Goal: Task Accomplishment & Management: Use online tool/utility

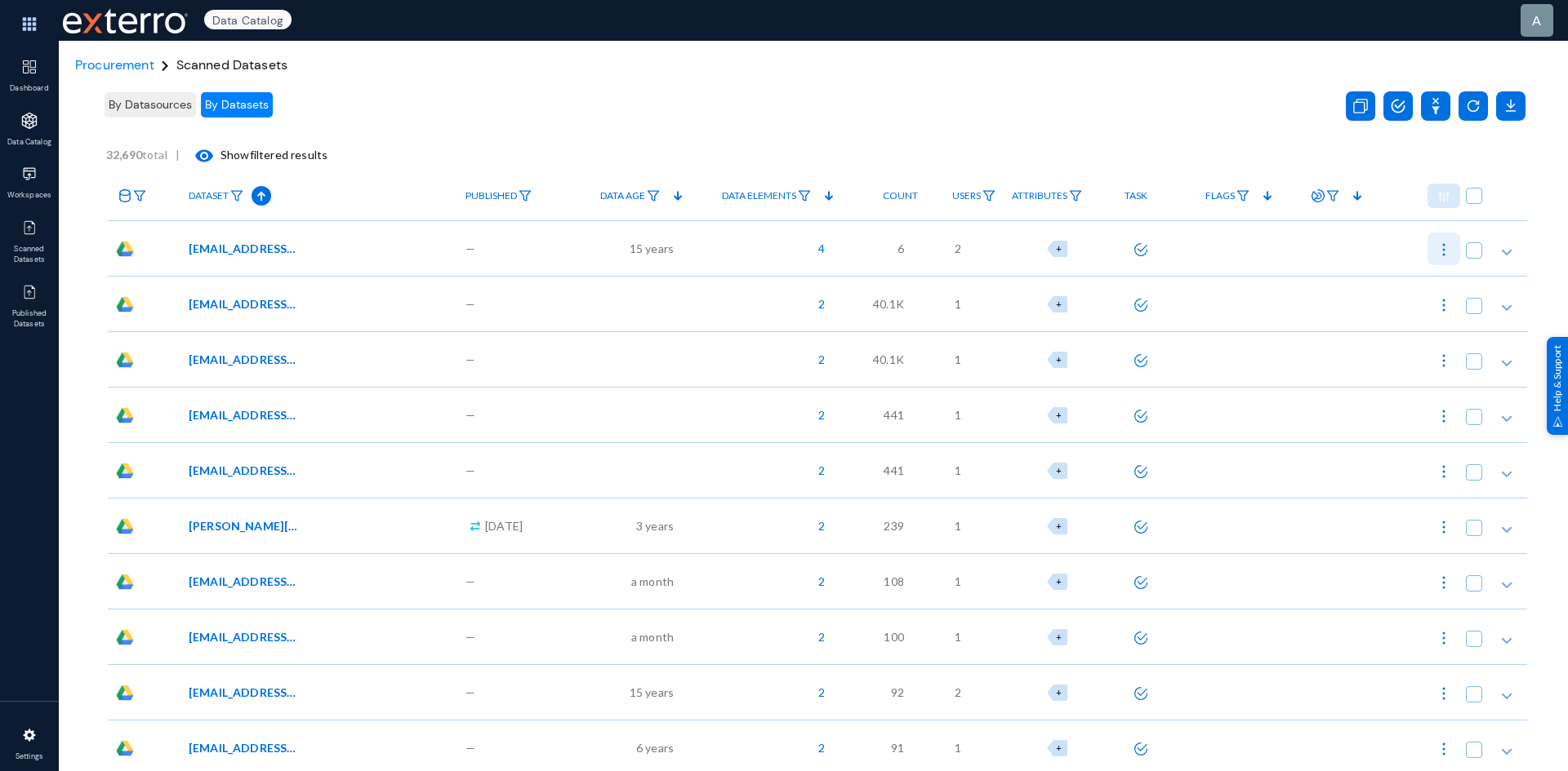
click at [1439, 246] on img at bounding box center [1443, 249] width 16 height 16
checkbox input "true"
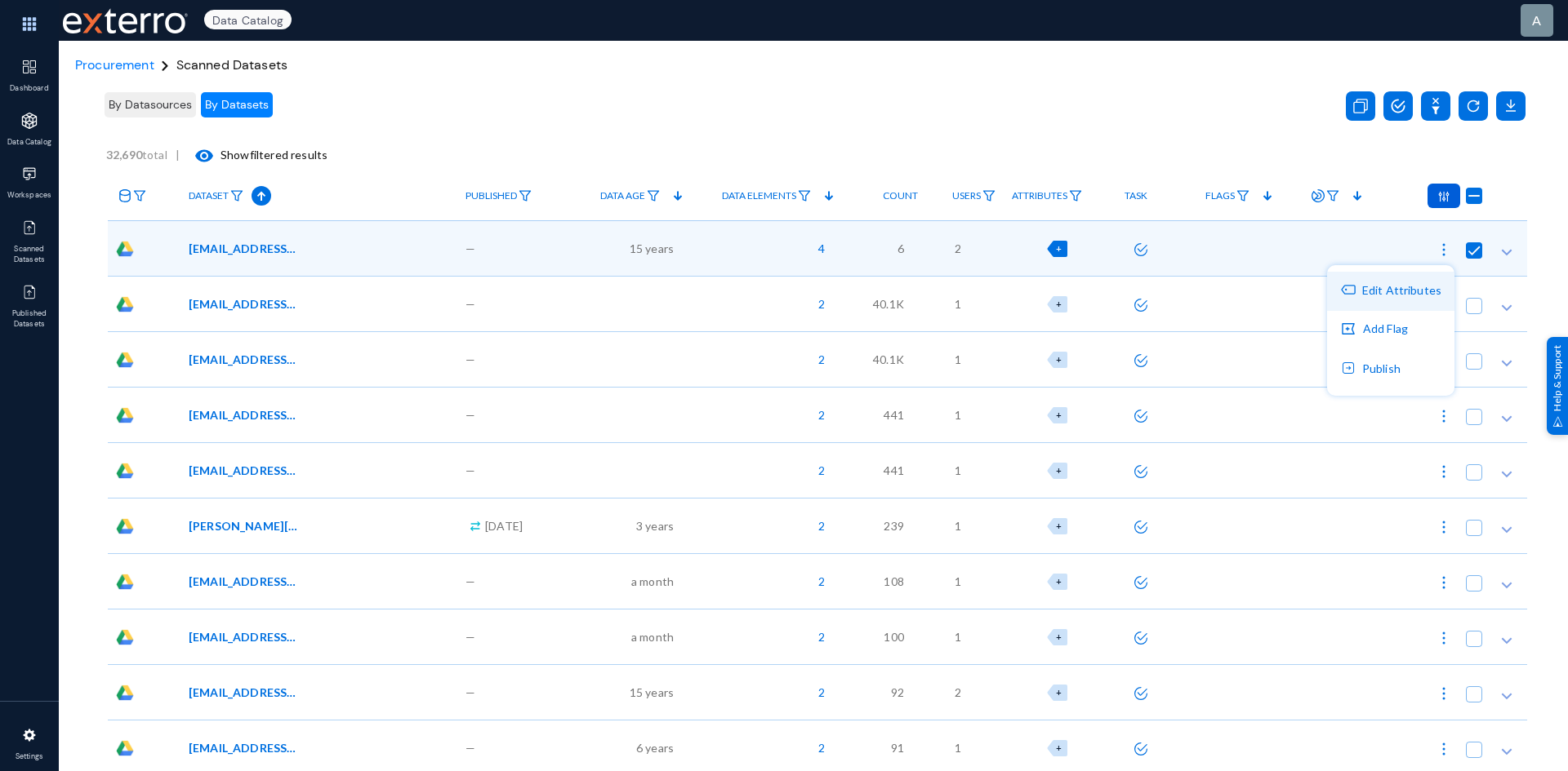
click at [1403, 290] on button "Edit Attributes" at bounding box center [1391, 291] width 127 height 39
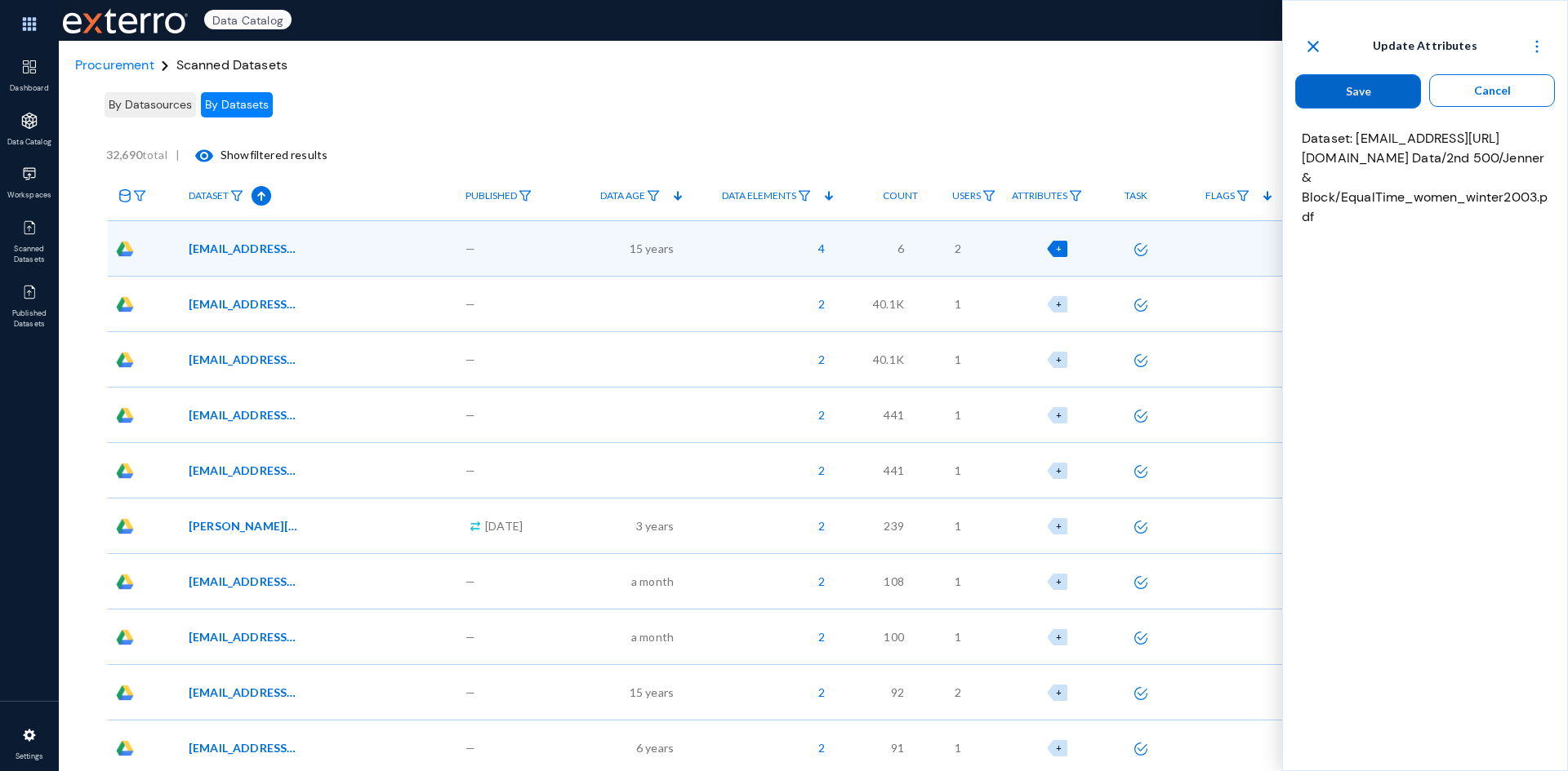
click at [1518, 87] on button "Cancel" at bounding box center [1492, 90] width 126 height 33
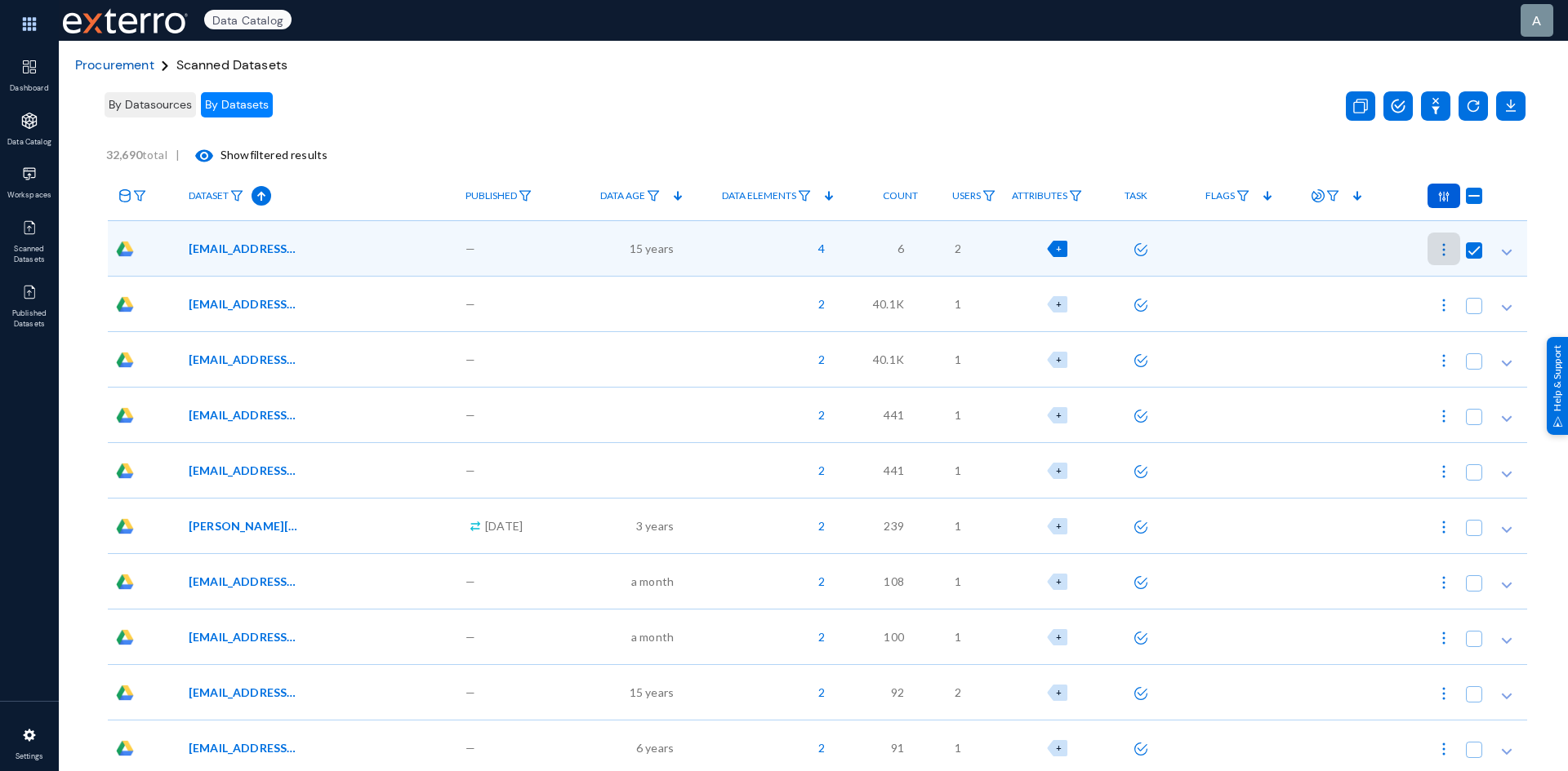
click at [116, 62] on span "Procurement" at bounding box center [114, 65] width 79 height 17
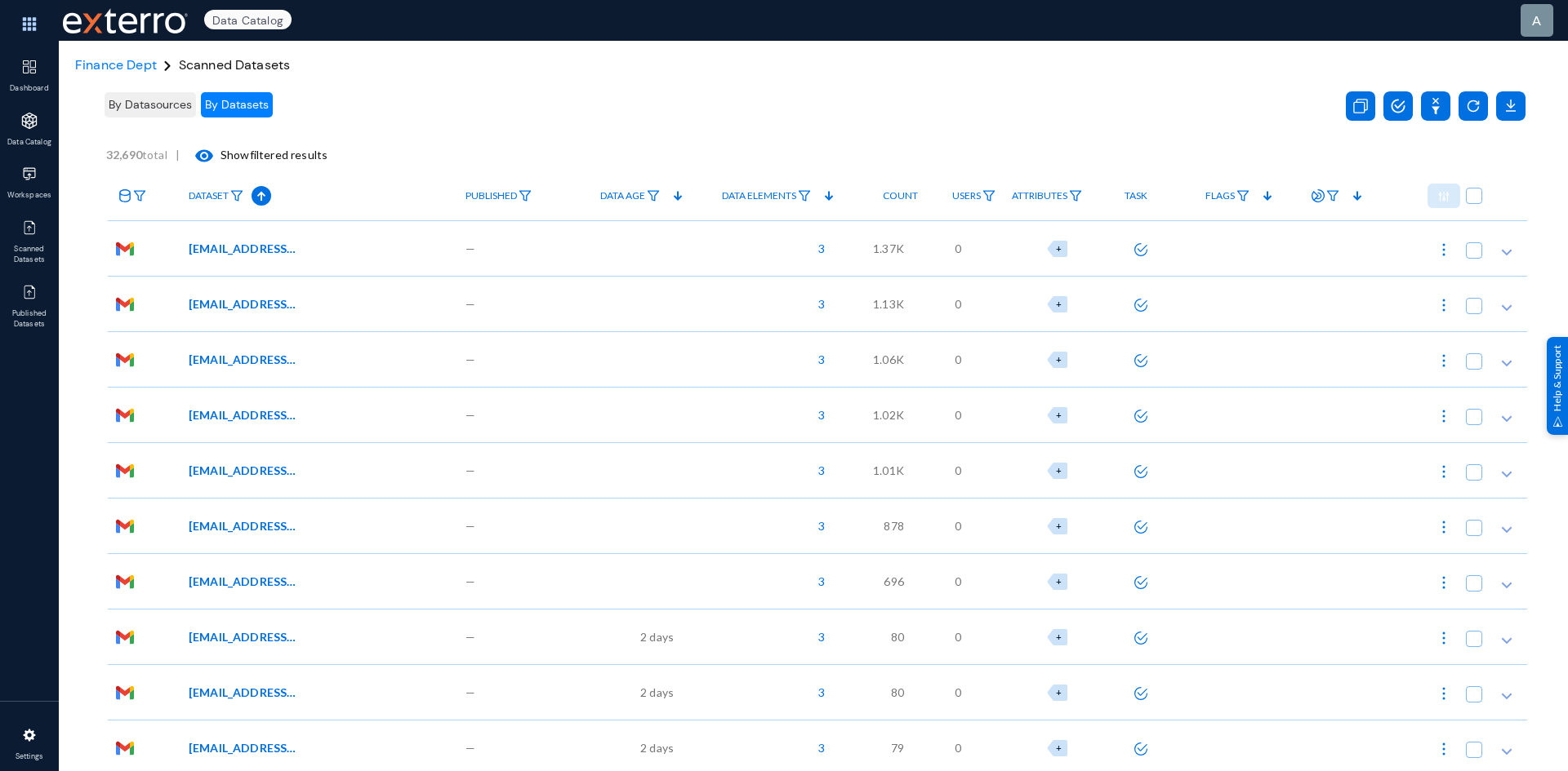
click at [1435, 251] on img at bounding box center [1443, 249] width 16 height 16
checkbox input "true"
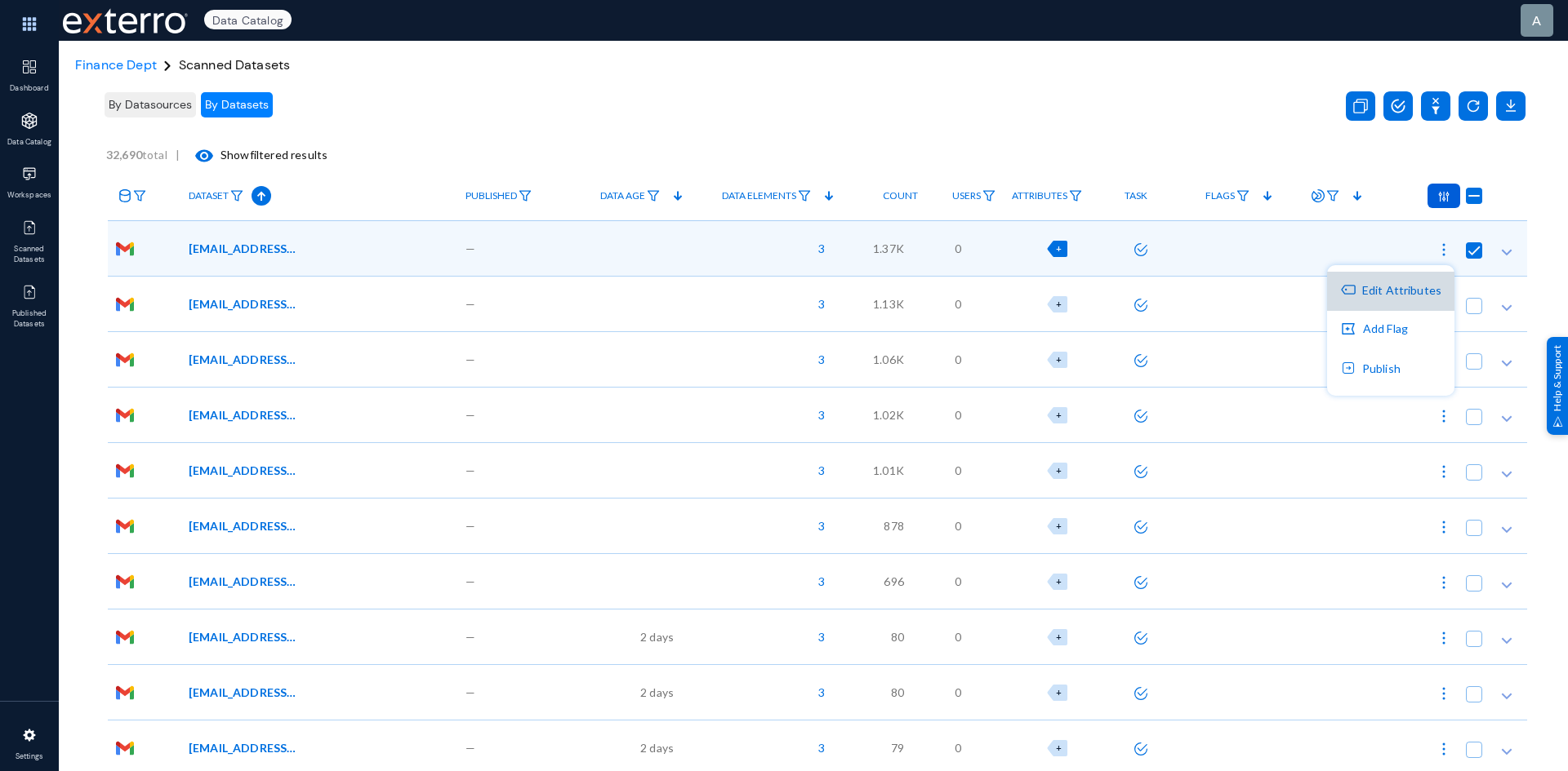
click at [1401, 293] on button "Edit Attributes" at bounding box center [1391, 291] width 127 height 39
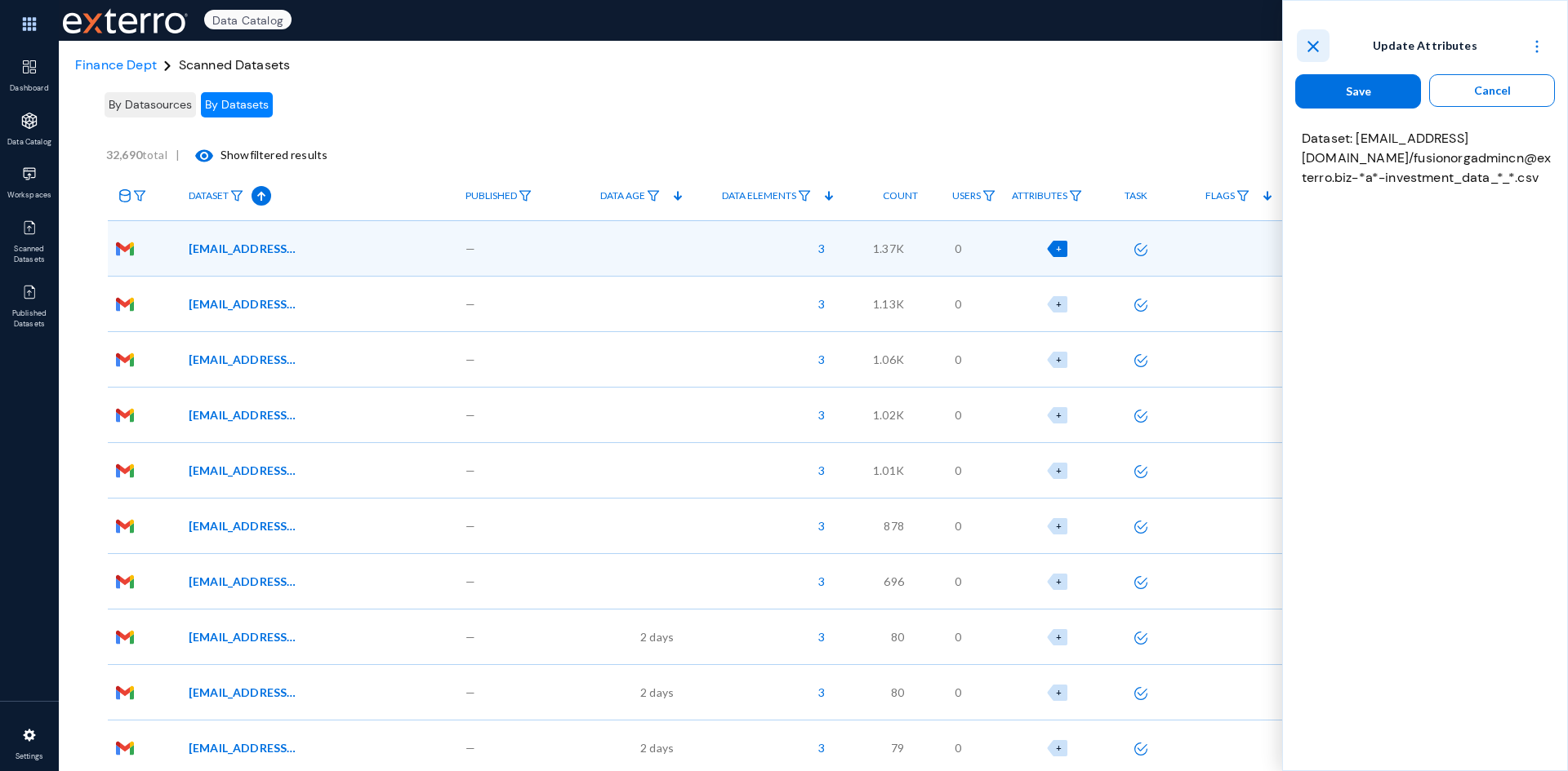
click at [1305, 46] on mat-icon "close" at bounding box center [1313, 46] width 19 height 19
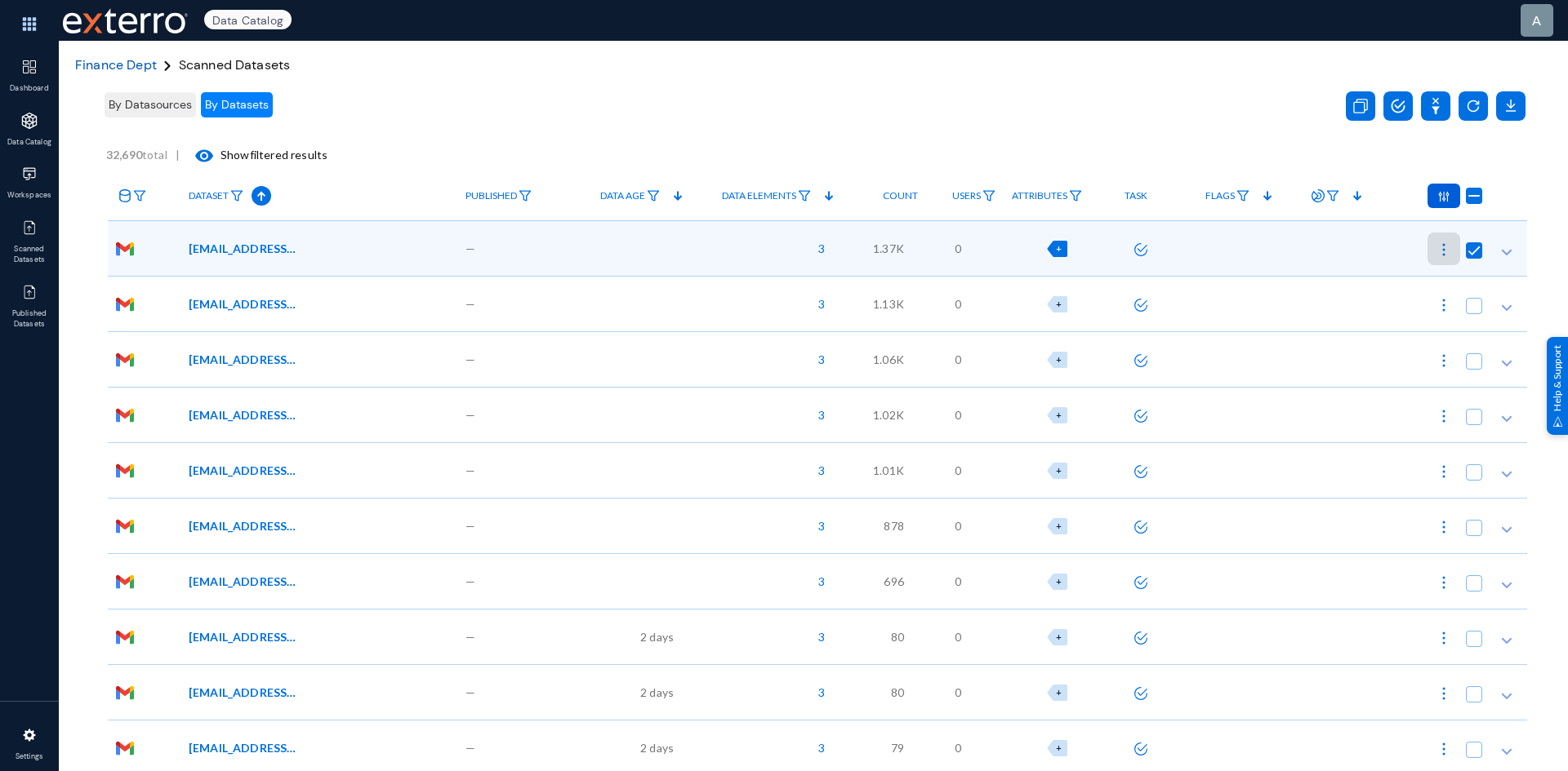
click at [94, 64] on span "Finance Dept" at bounding box center [115, 65] width 82 height 17
